Goal: Find specific page/section: Find specific page/section

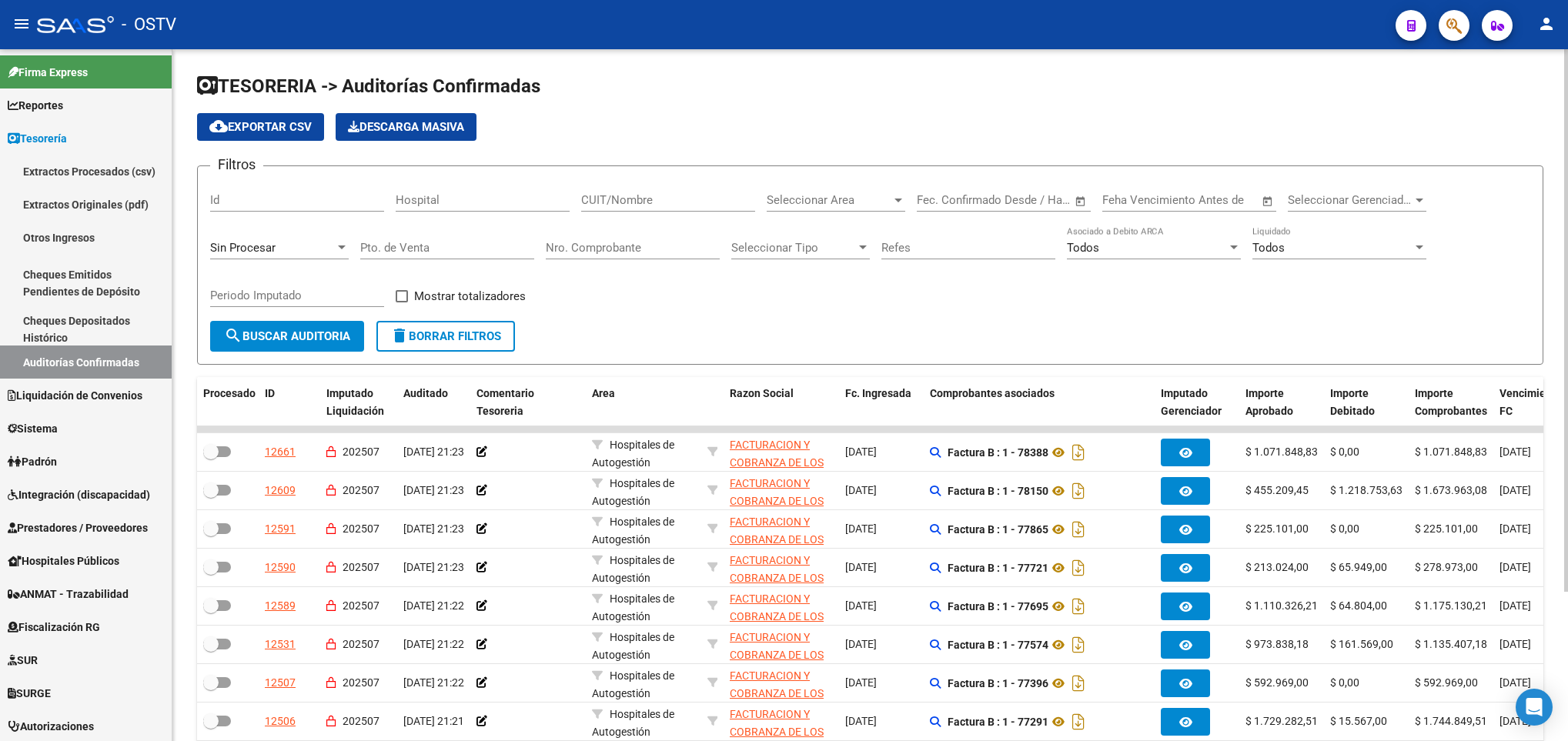
click at [252, 332] on span "search Buscar Auditoria" at bounding box center [286, 336] width 126 height 14
click at [268, 330] on span "search Buscar Auditoria" at bounding box center [286, 336] width 126 height 14
click at [277, 335] on span "search Buscar Auditoria" at bounding box center [286, 336] width 126 height 14
click at [264, 330] on span "search Buscar Auditoria" at bounding box center [286, 336] width 126 height 14
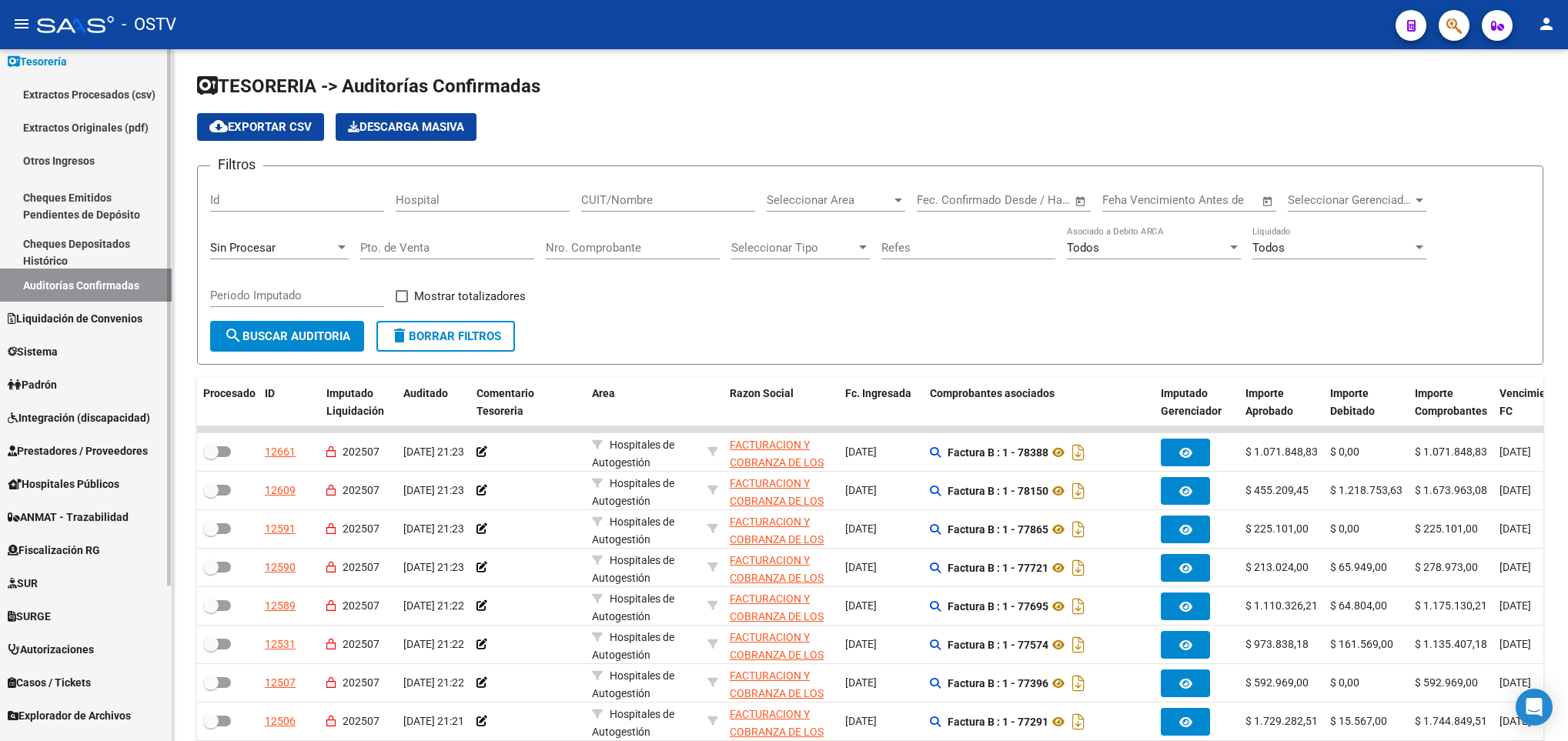
scroll to position [115, 0]
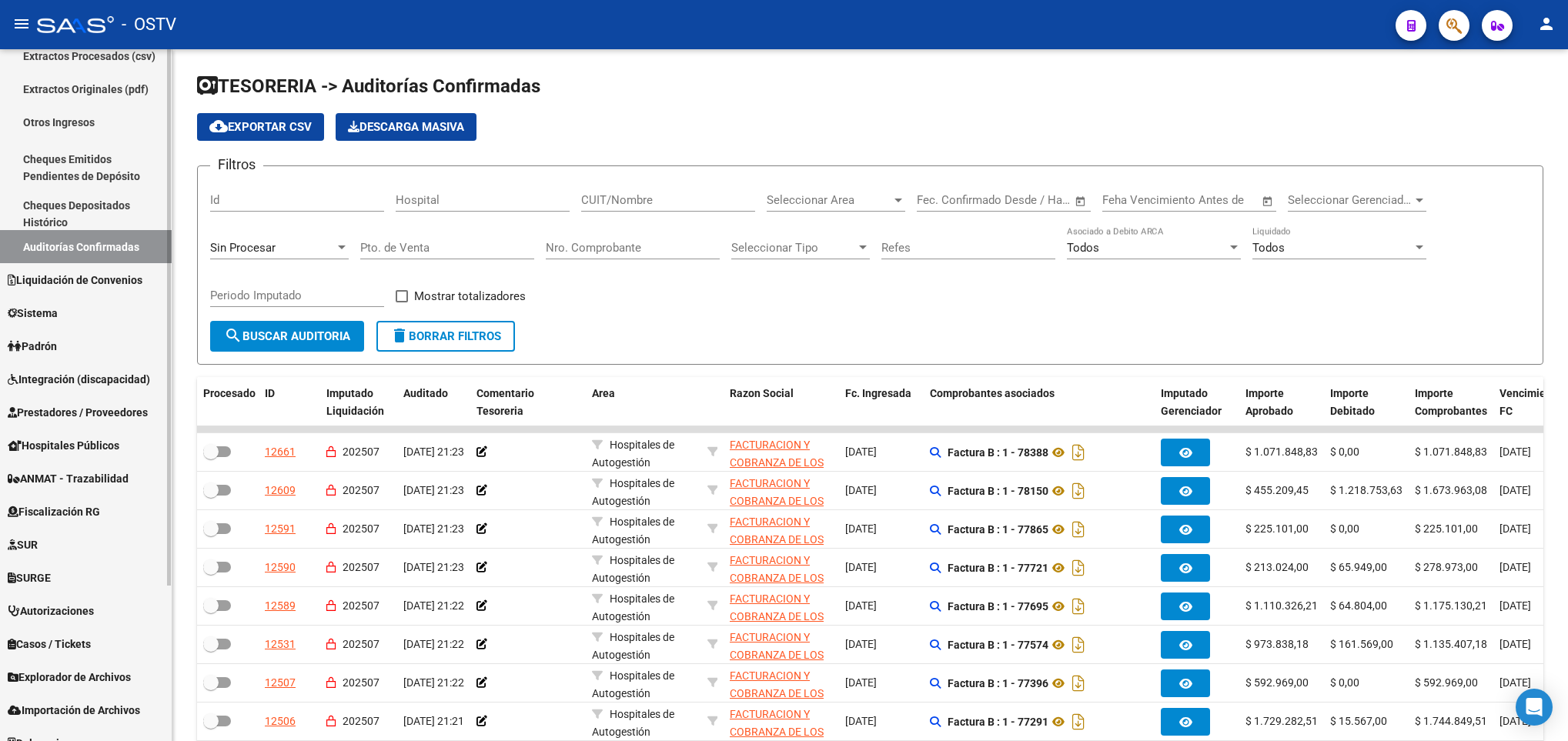
click at [94, 404] on span "Prestadores / Proveedores" at bounding box center [78, 412] width 140 height 17
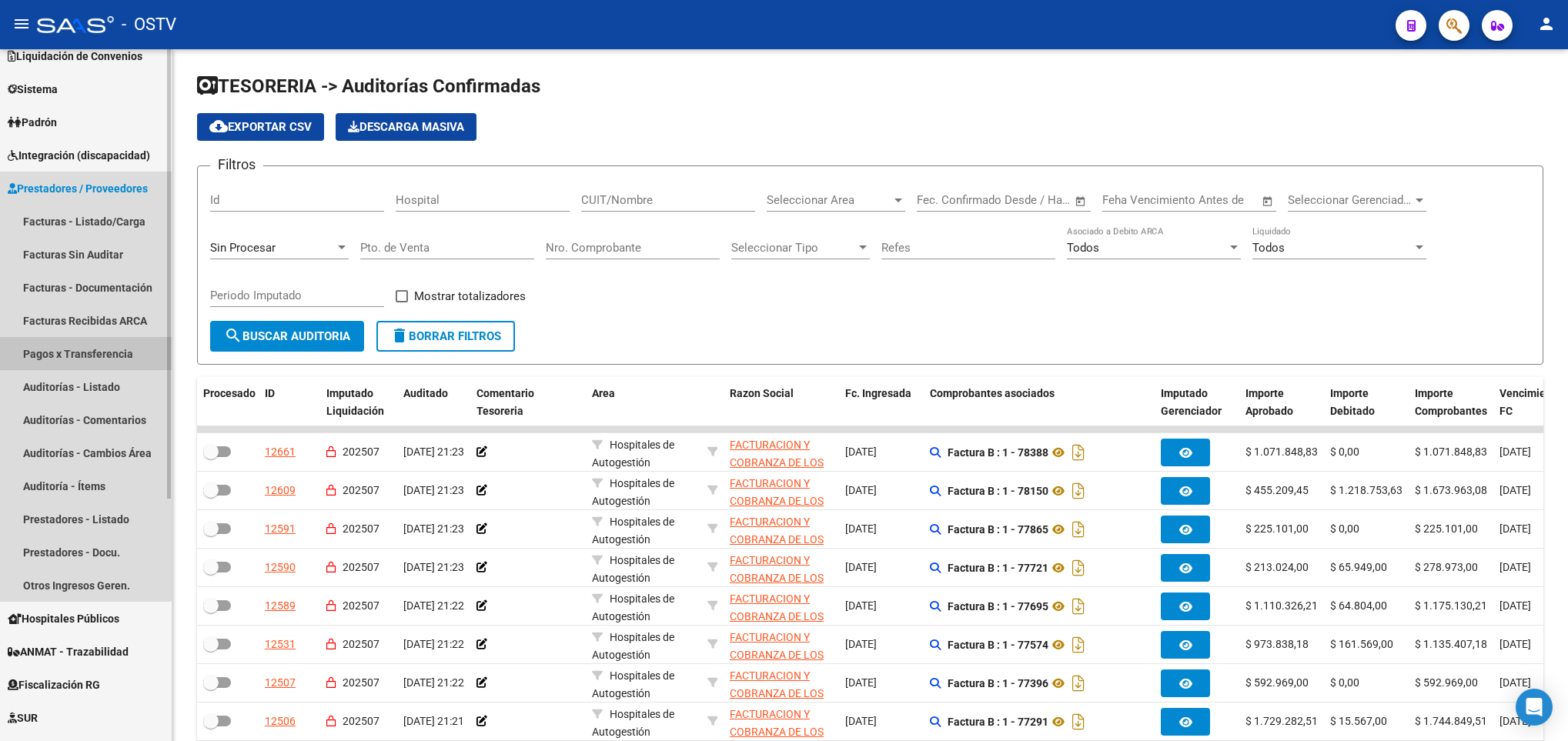
click at [73, 351] on link "Pagos x Transferencia" at bounding box center [86, 354] width 172 height 33
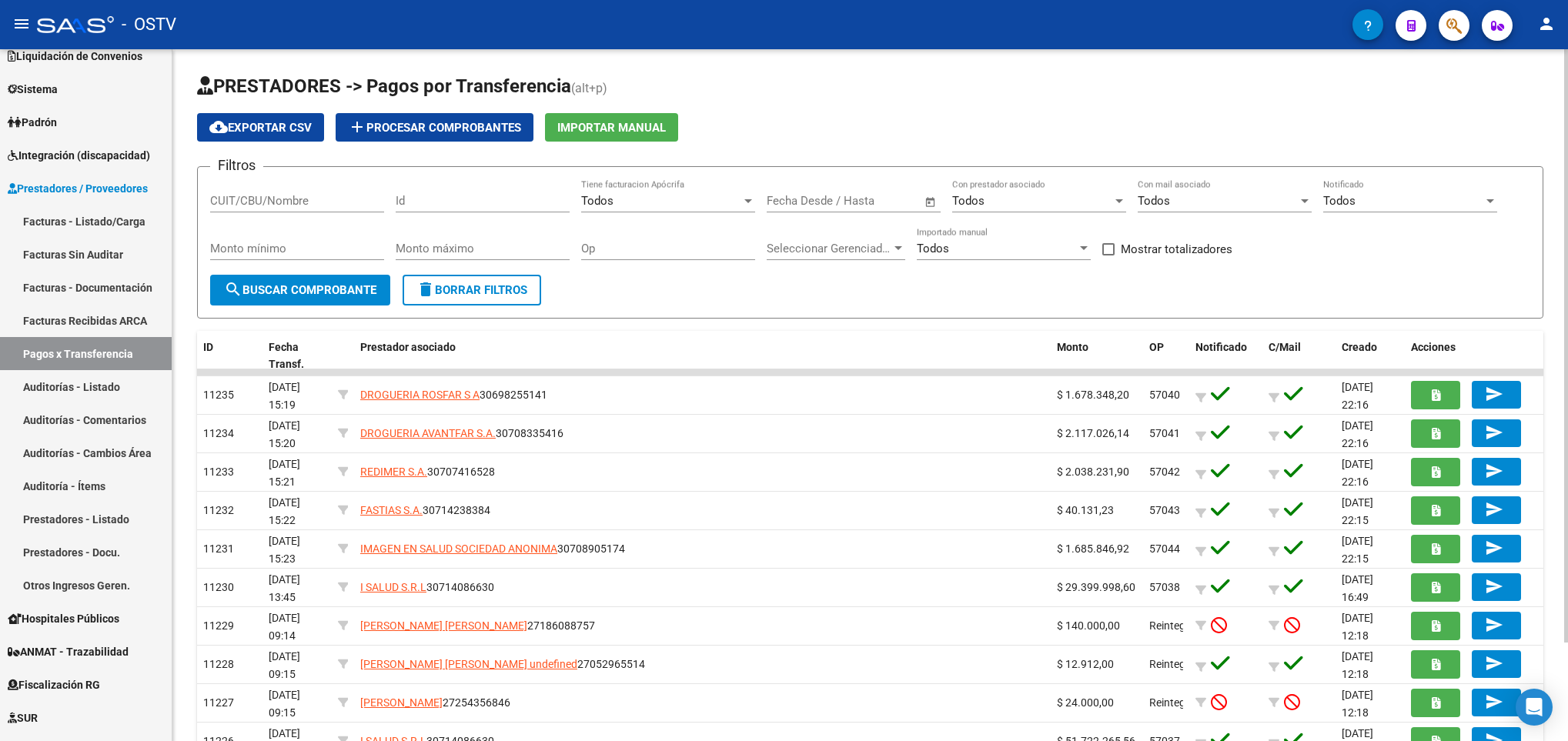
click at [305, 296] on span "search Buscar Comprobante" at bounding box center [300, 290] width 153 height 14
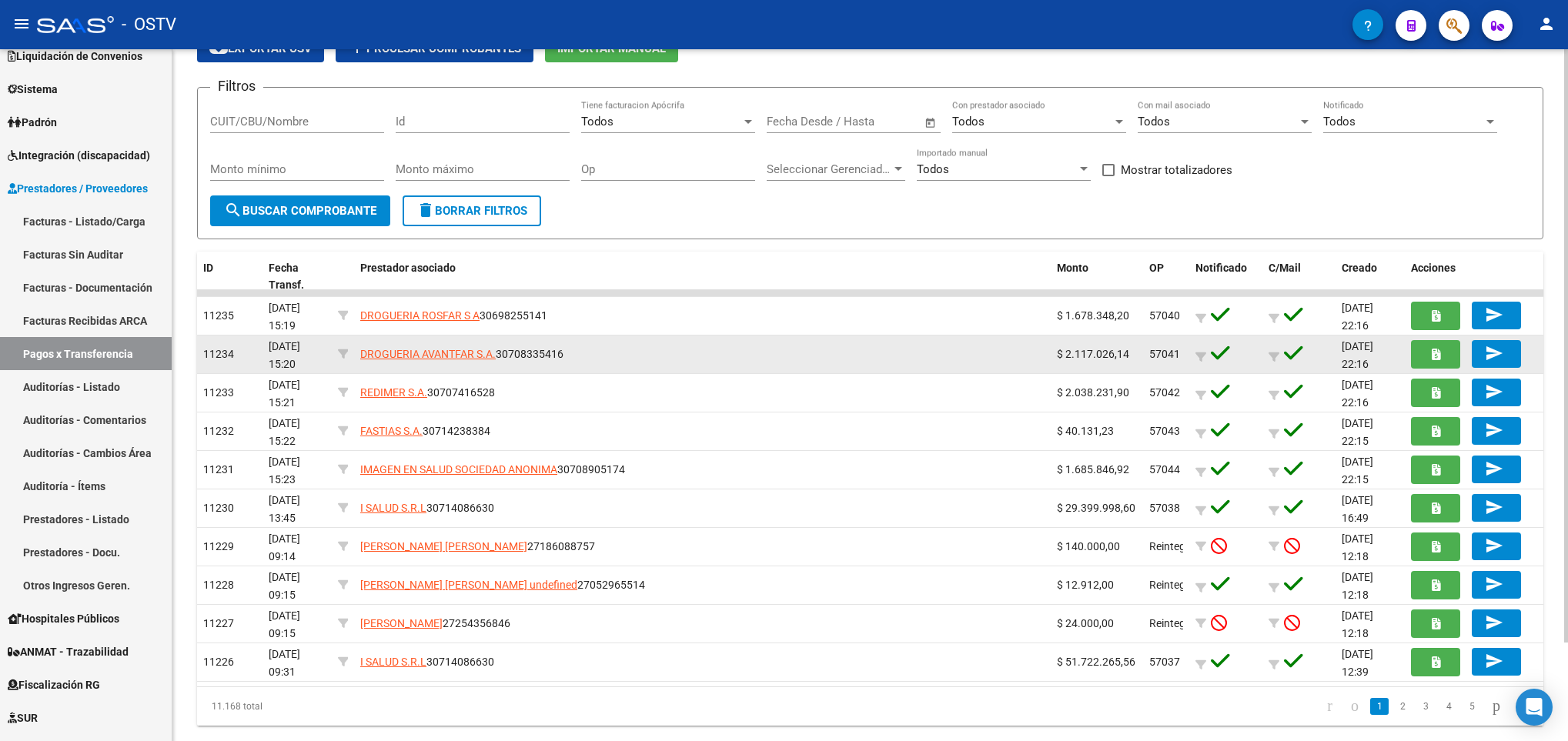
scroll to position [113, 0]
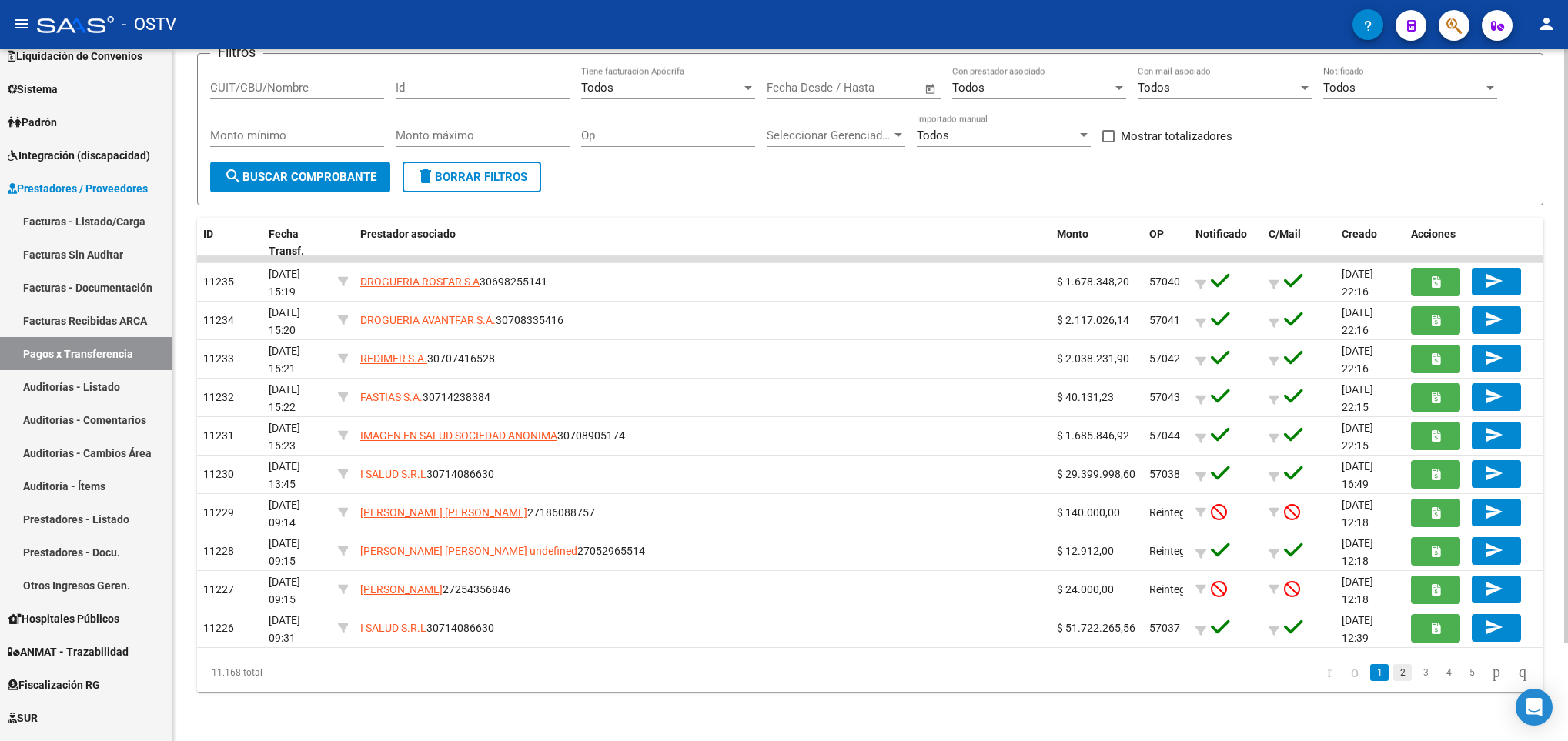
click at [1393, 678] on link "2" at bounding box center [1403, 673] width 18 height 17
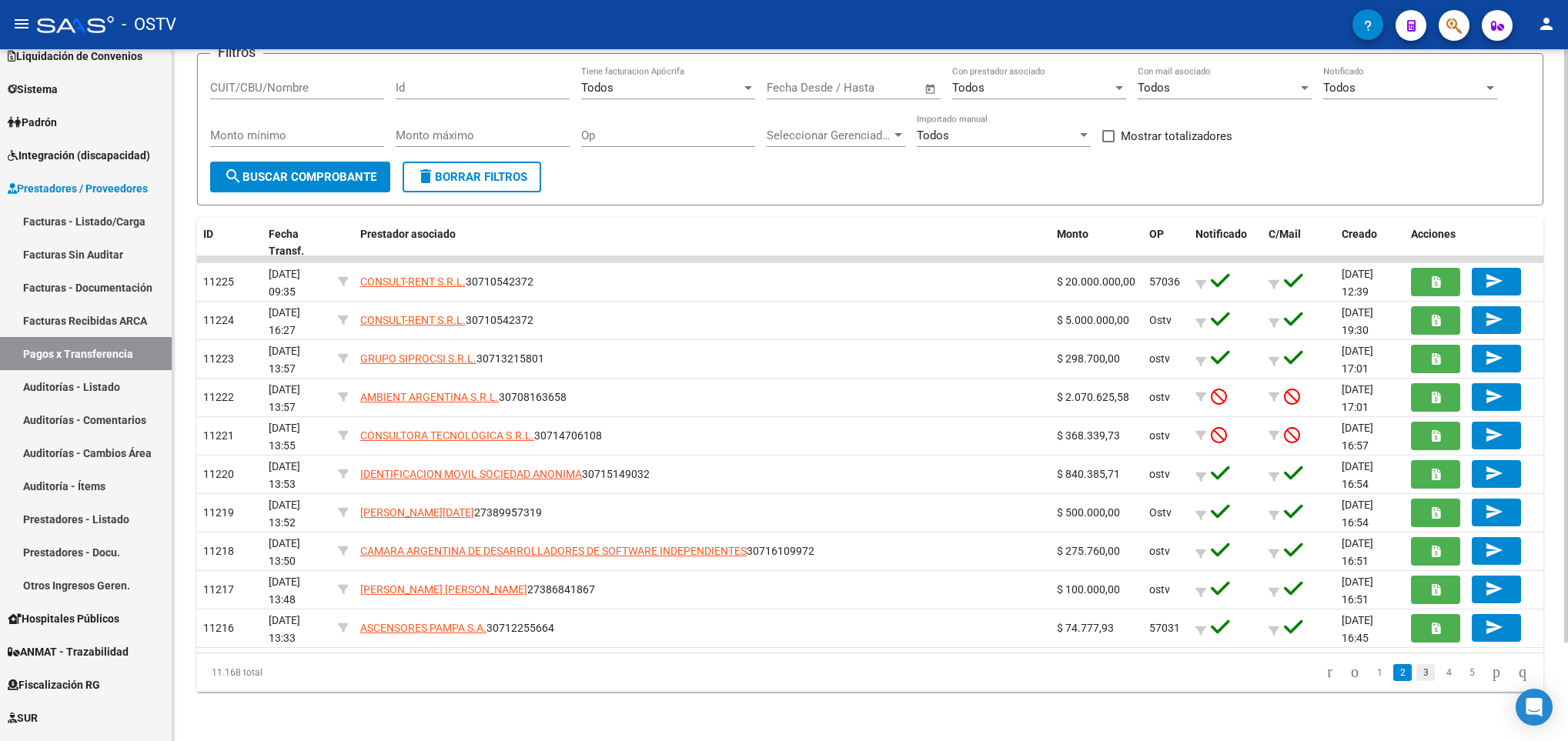
click at [1416, 670] on link "3" at bounding box center [1425, 673] width 18 height 17
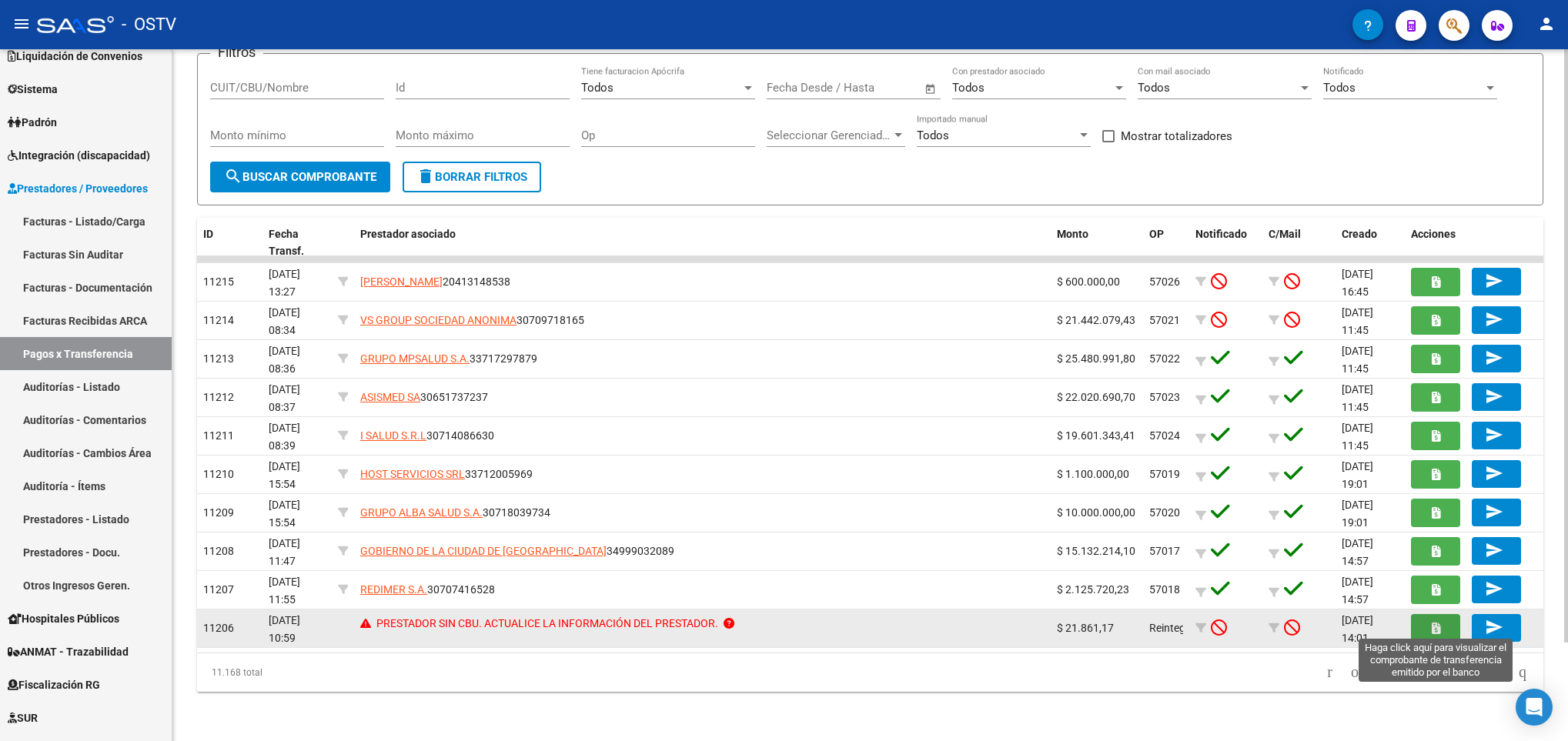
click at [1433, 626] on icon "button" at bounding box center [1436, 628] width 8 height 12
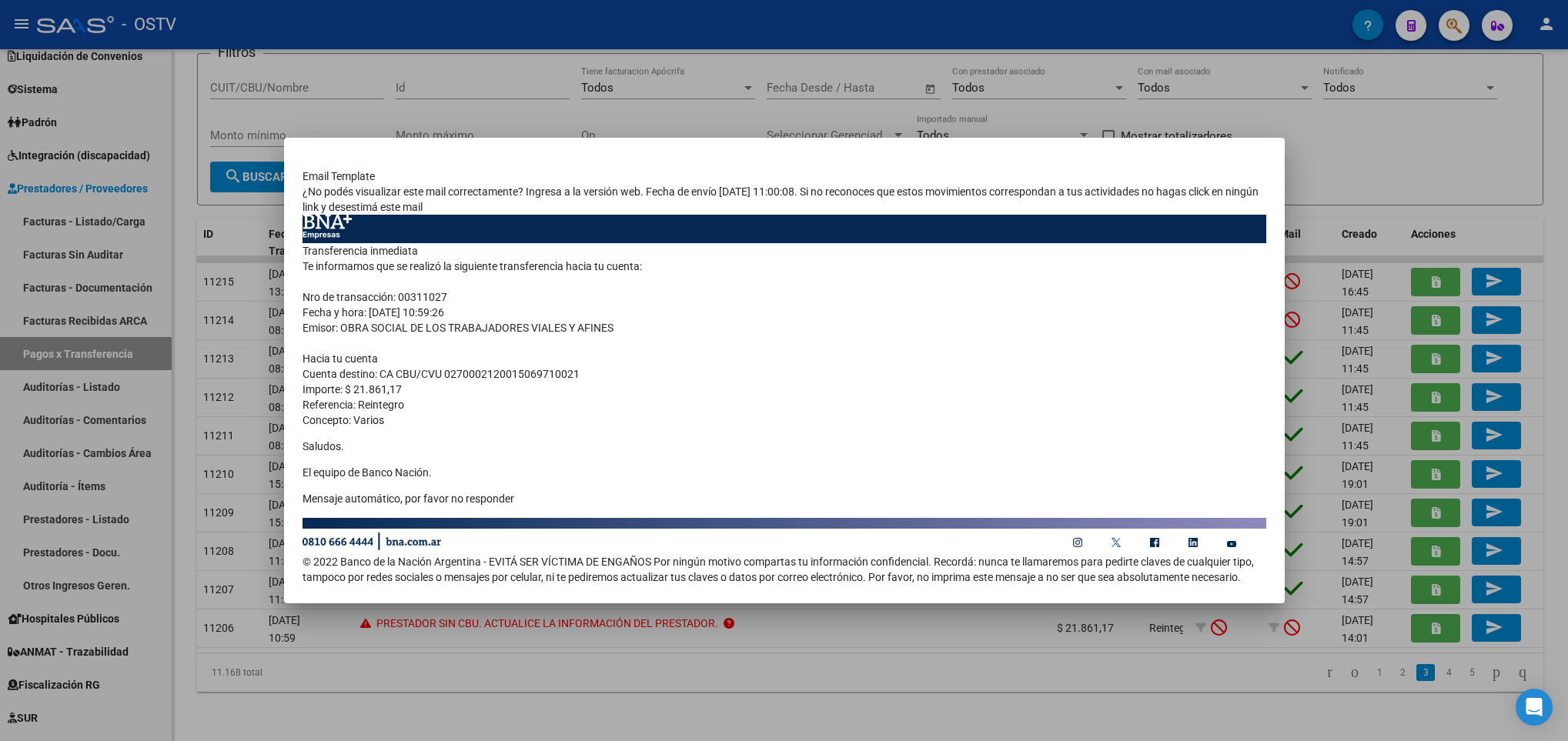
click at [1343, 189] on div at bounding box center [784, 370] width 1568 height 741
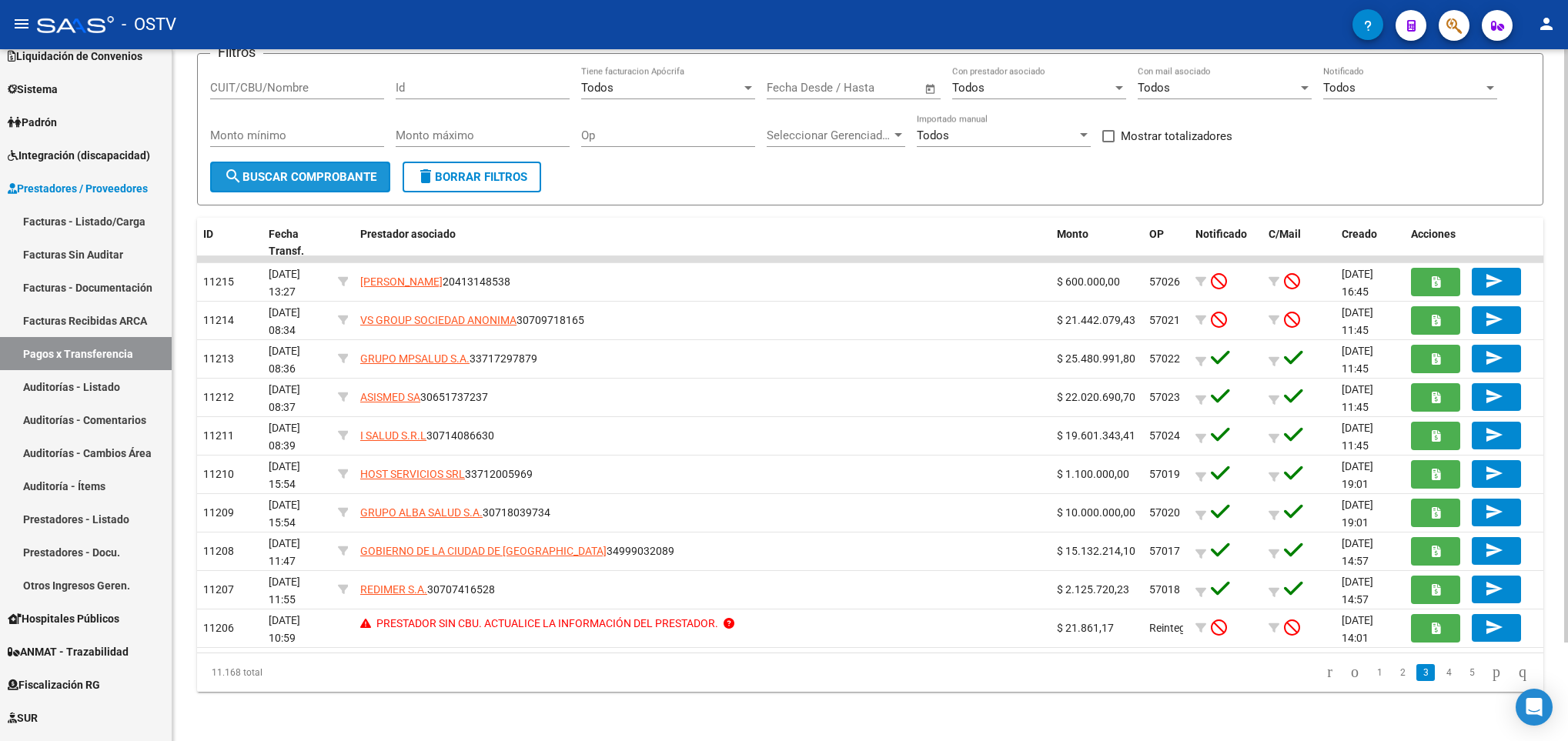
click at [281, 171] on span "search Buscar Comprobante" at bounding box center [300, 177] width 153 height 14
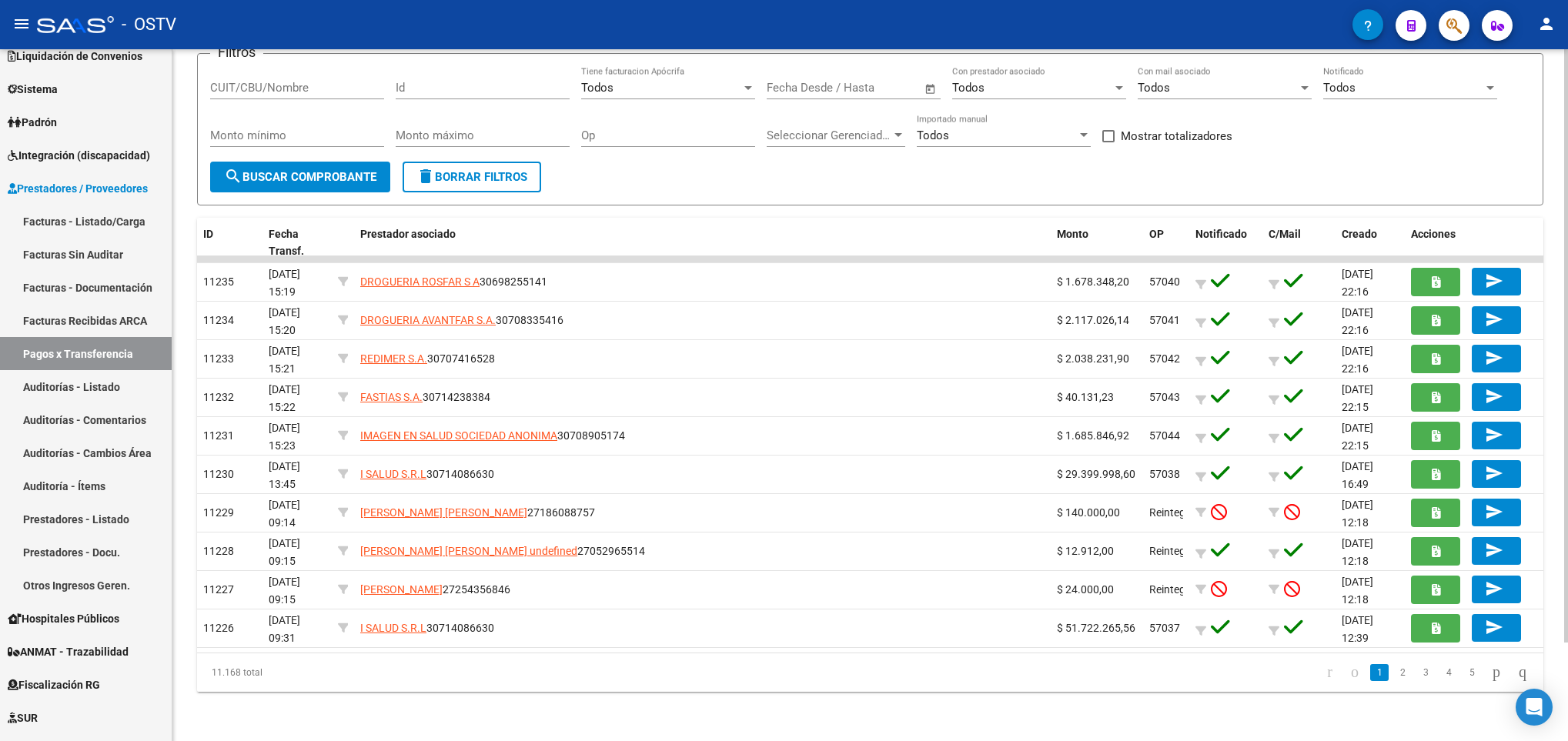
click at [321, 164] on button "search Buscar Comprobante" at bounding box center [301, 177] width 180 height 31
click at [289, 173] on span "search Buscar Comprobante" at bounding box center [300, 177] width 153 height 14
